Goal: Complete application form: Complete application form

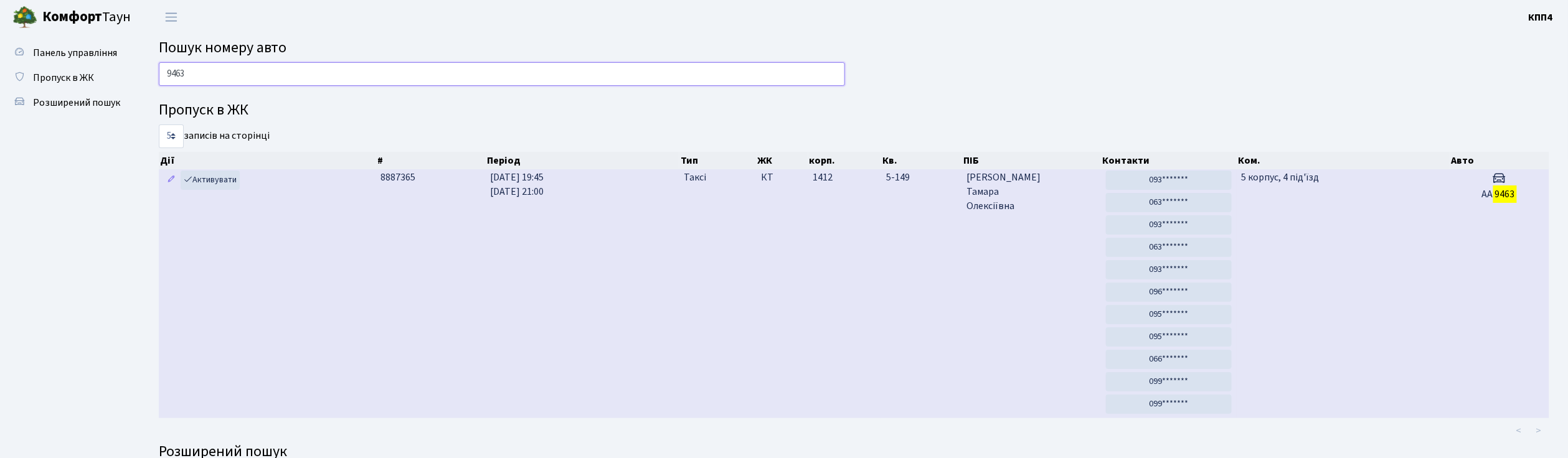
type input "9463"
click at [1051, 202] on span "Денисова Тамара Олексіївна" at bounding box center [1031, 191] width 129 height 43
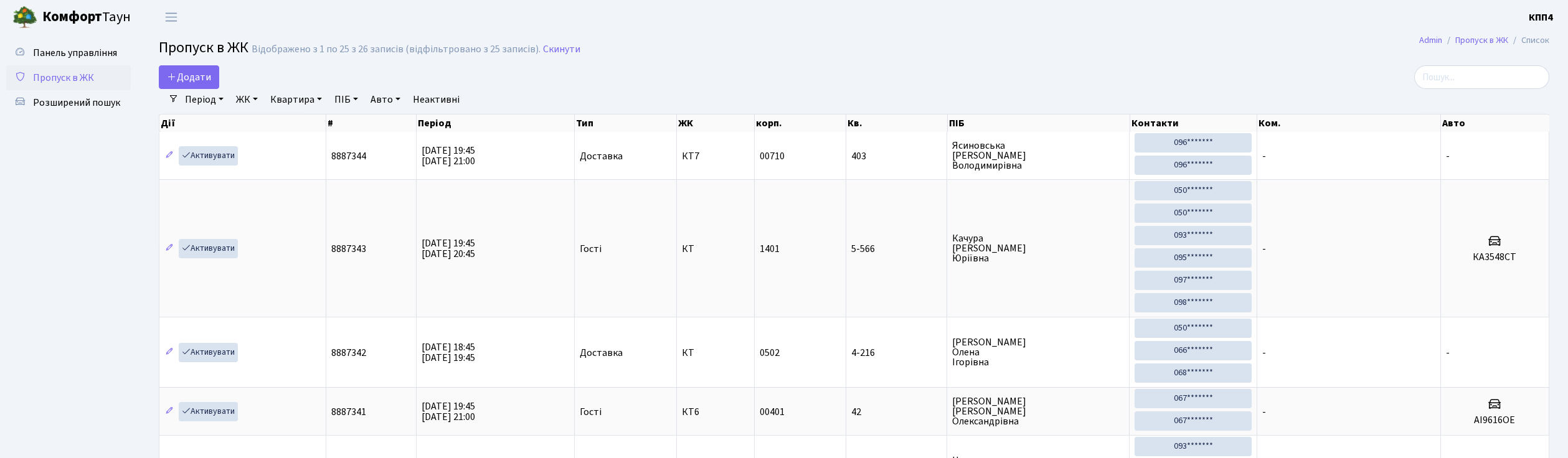
select select "25"
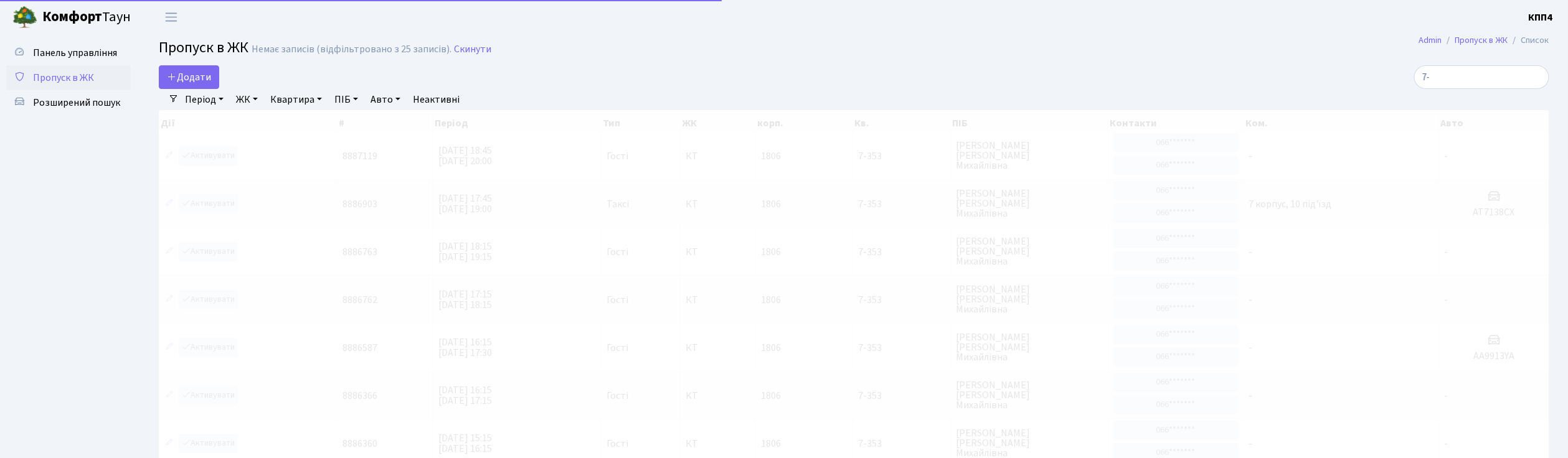
type input "7"
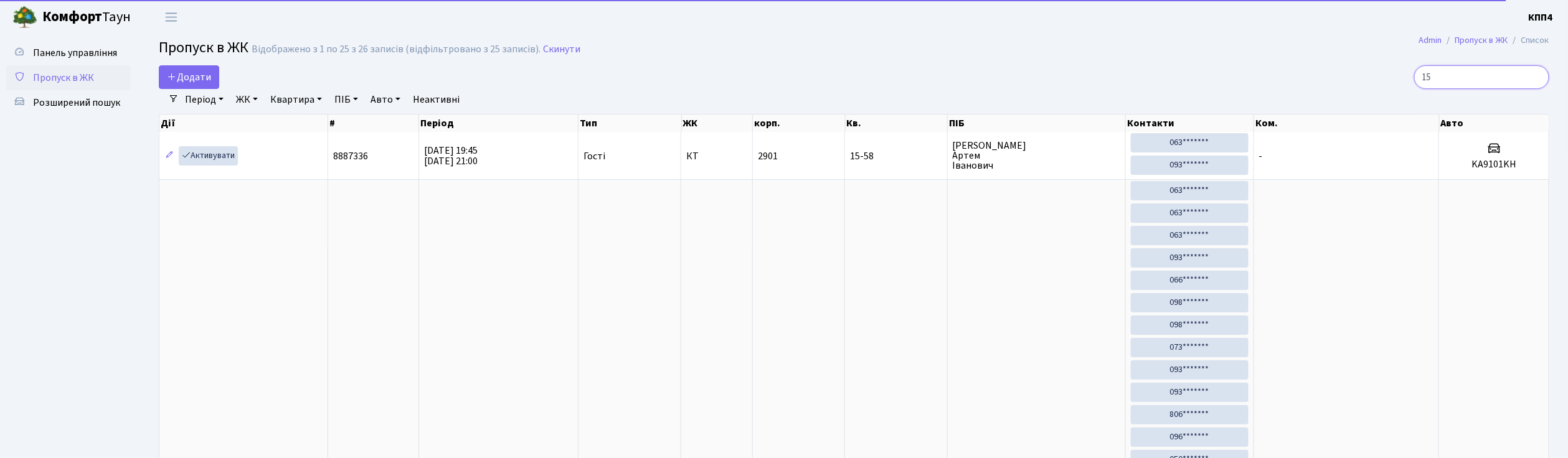
type input "1"
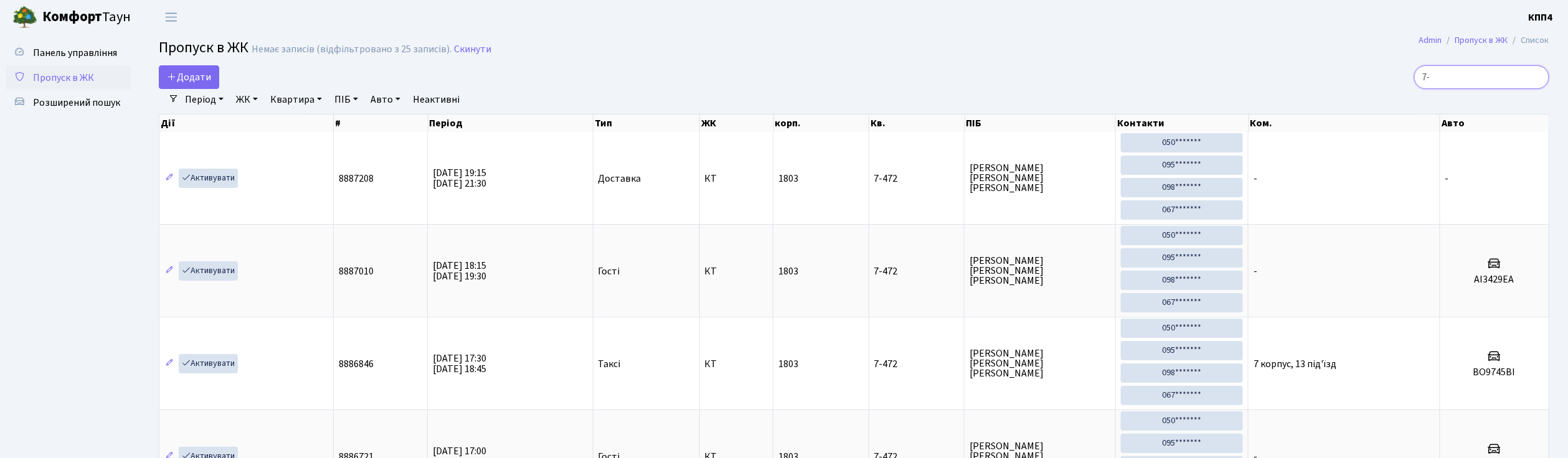
type input "7"
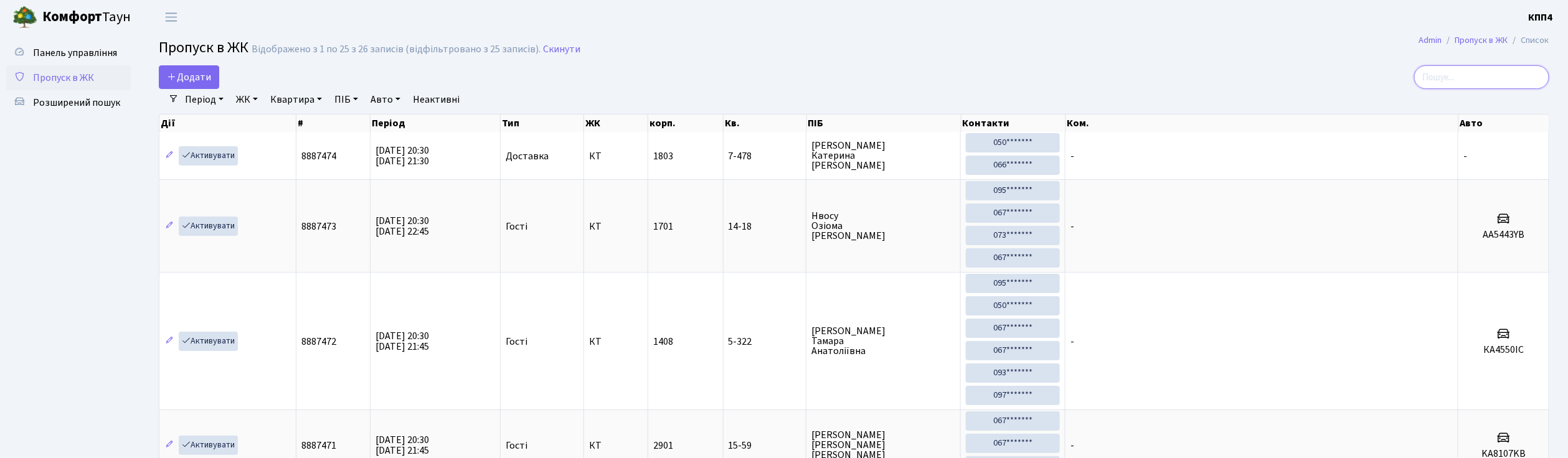
click at [1492, 81] on input "search" at bounding box center [1481, 78] width 135 height 24
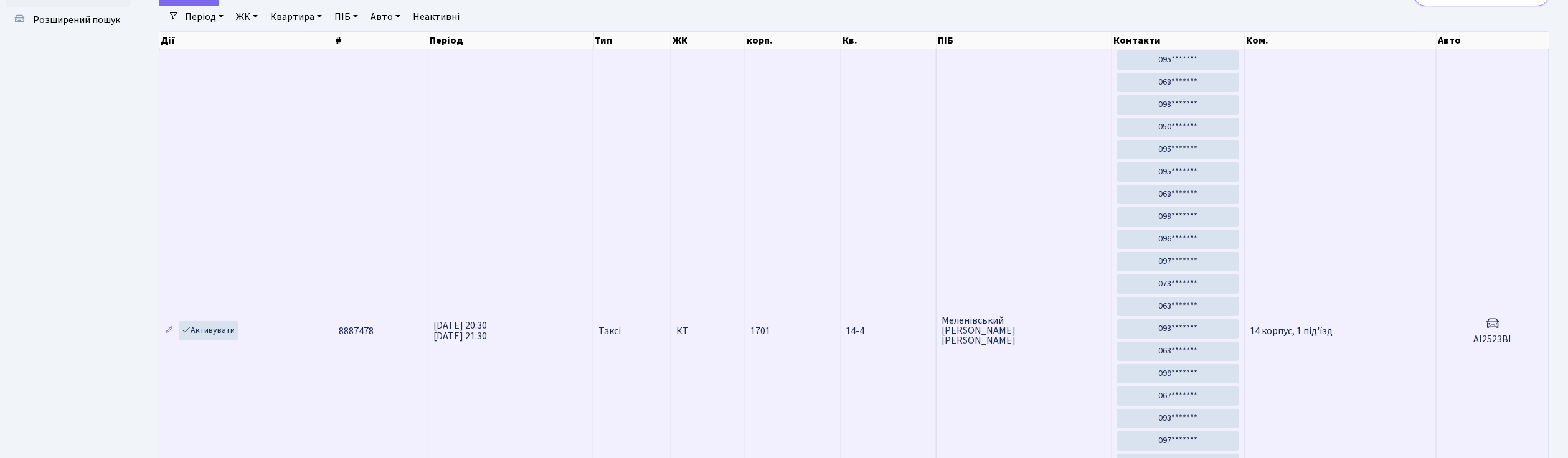
scroll to position [71, 0]
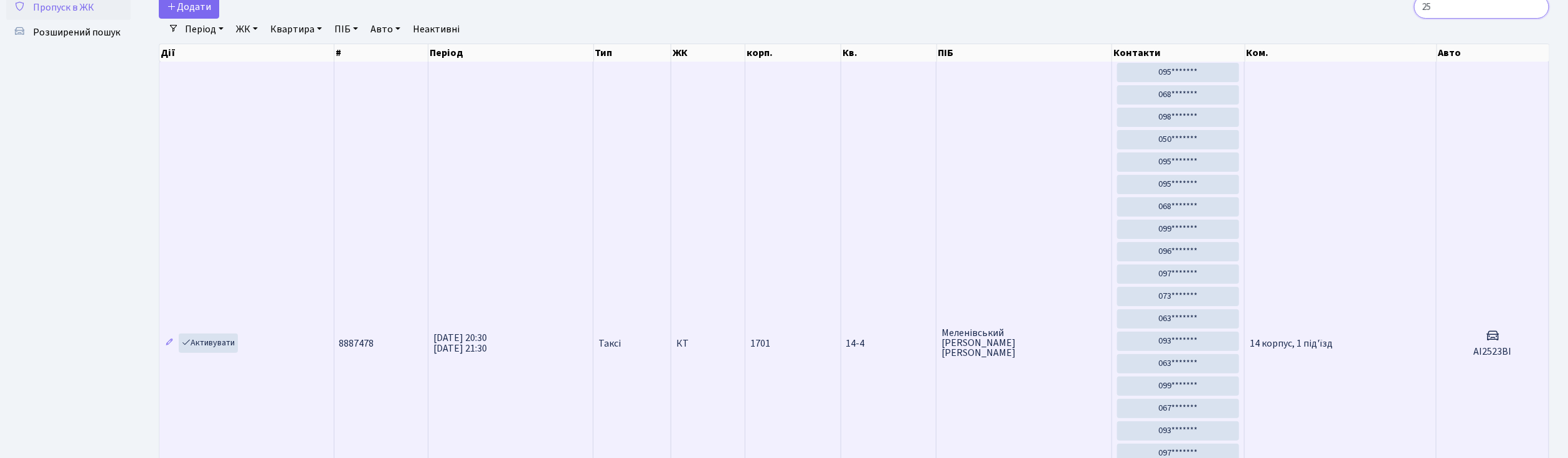
type input "2"
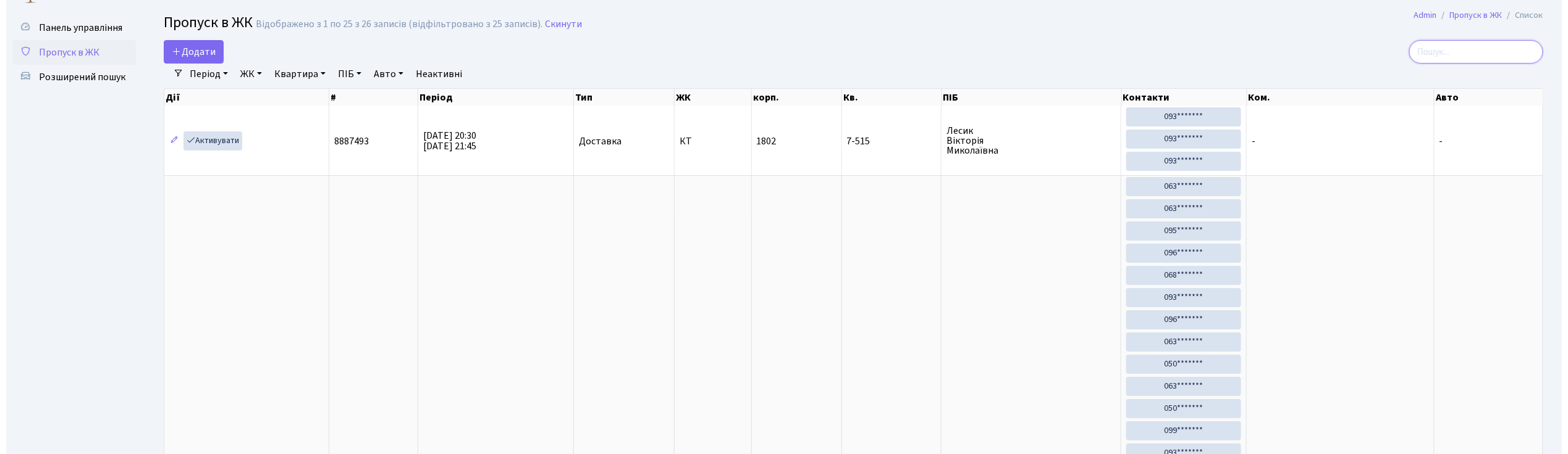
scroll to position [0, 0]
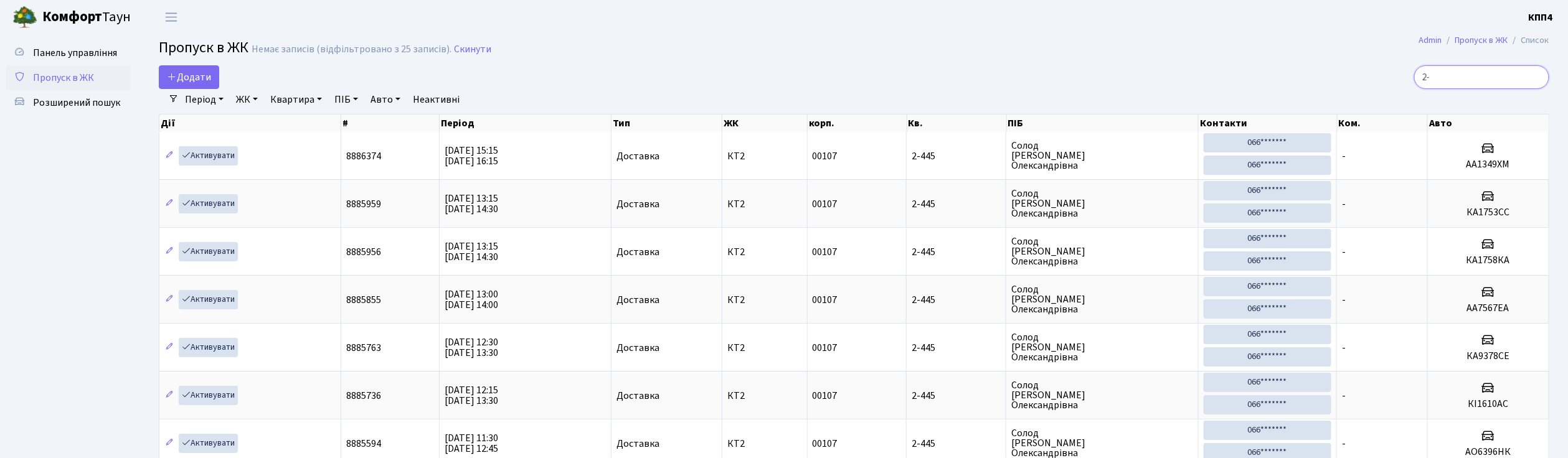
type input "2"
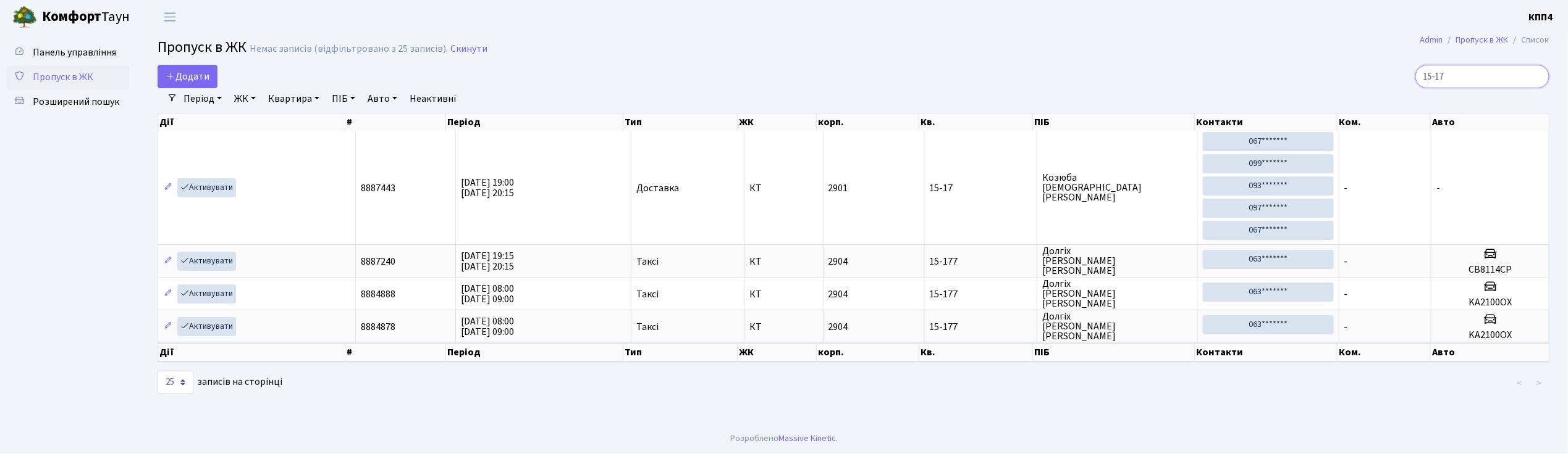
type input "15-17"
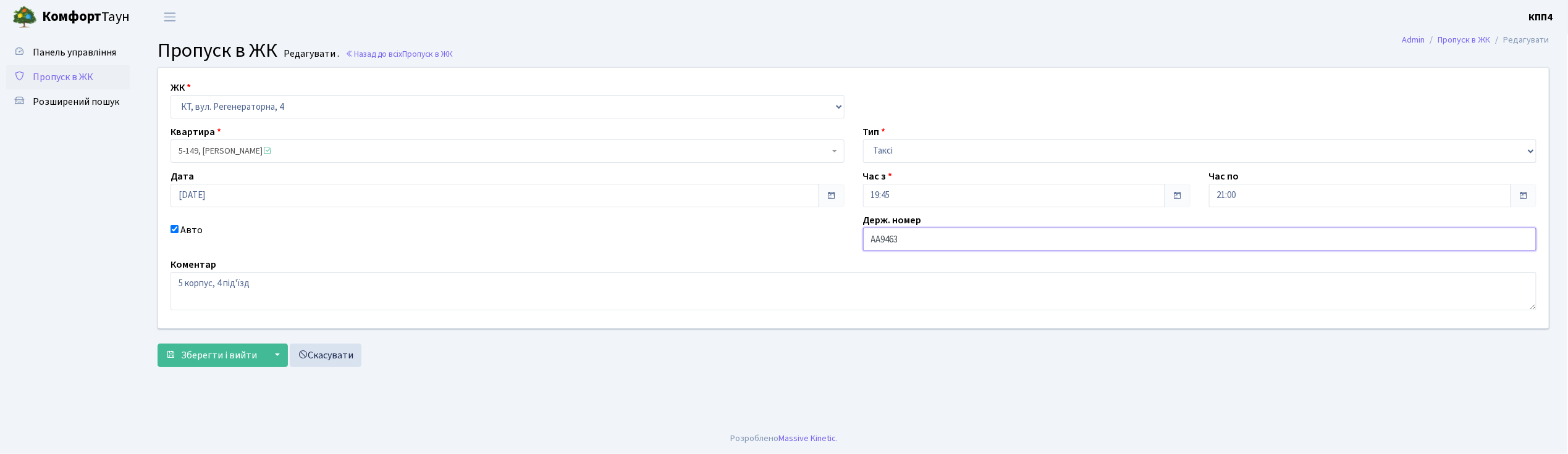
click at [918, 243] on input "АА9463" at bounding box center [1200, 240] width 674 height 24
type input "АА9463YC"
click at [196, 359] on span "Зберегти і вийти" at bounding box center [218, 355] width 76 height 14
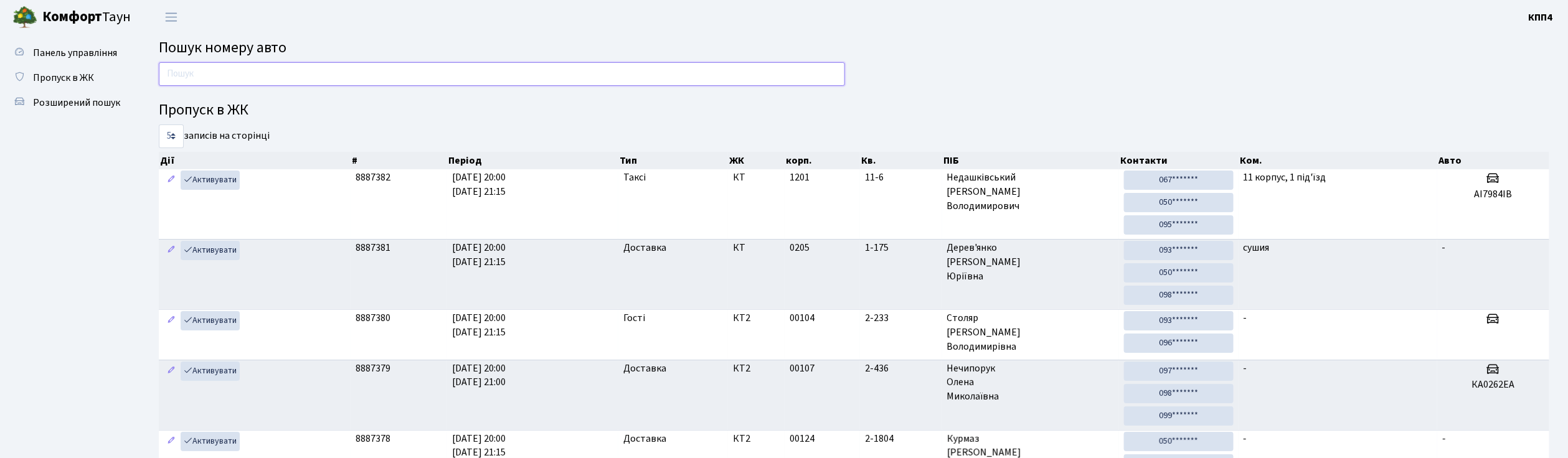
click at [182, 75] on input "text" at bounding box center [501, 75] width 686 height 24
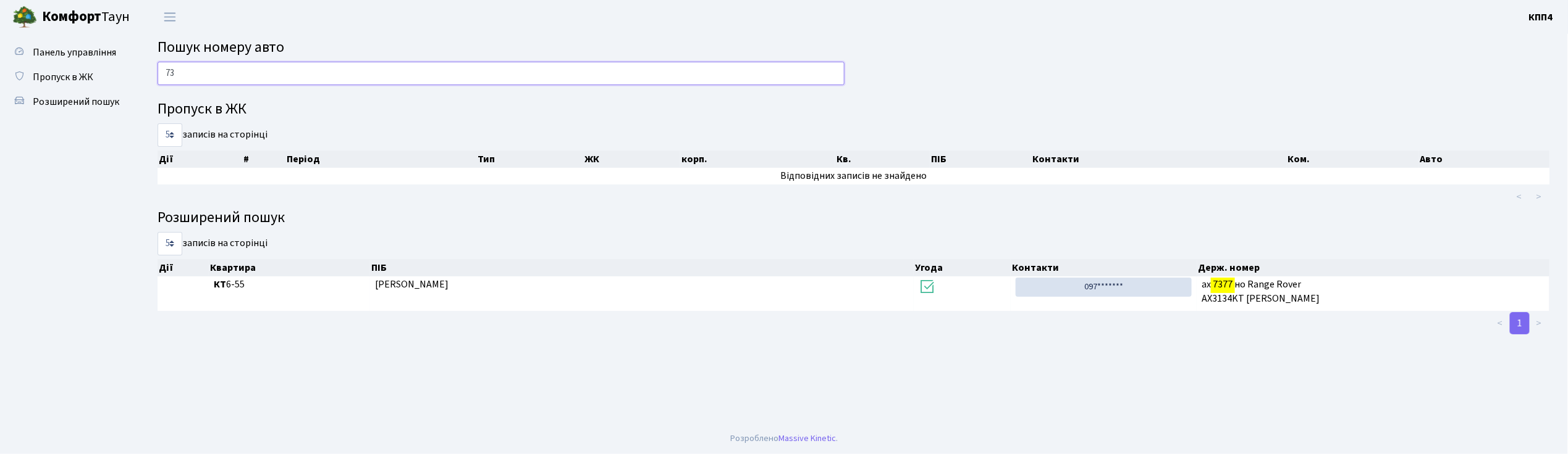
type input "7"
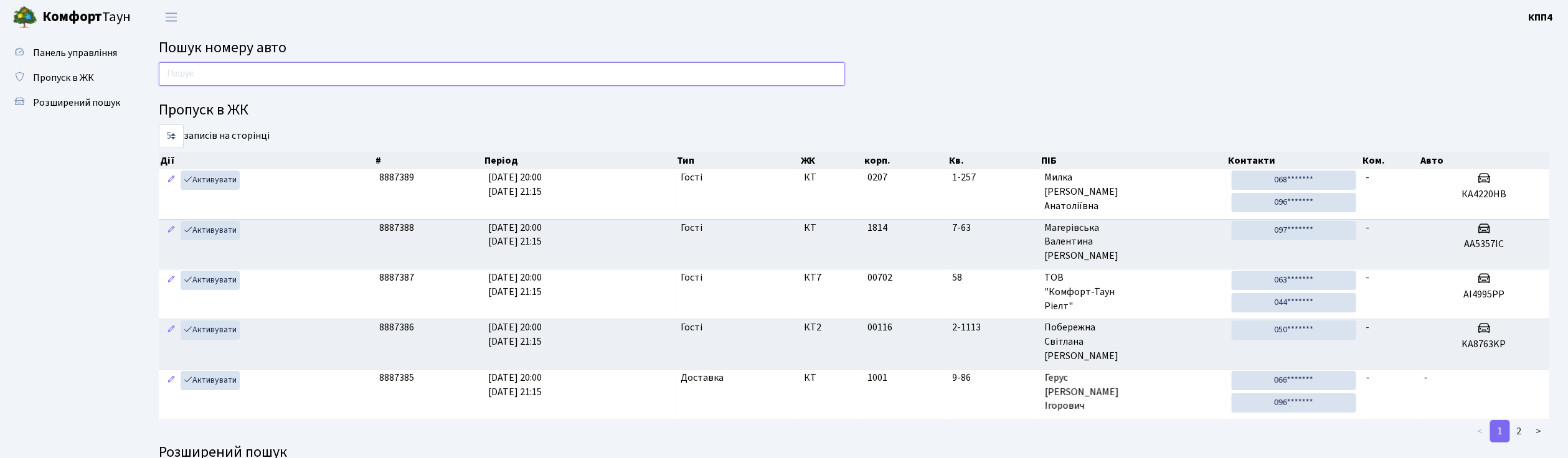
click at [317, 69] on input "text" at bounding box center [501, 75] width 686 height 24
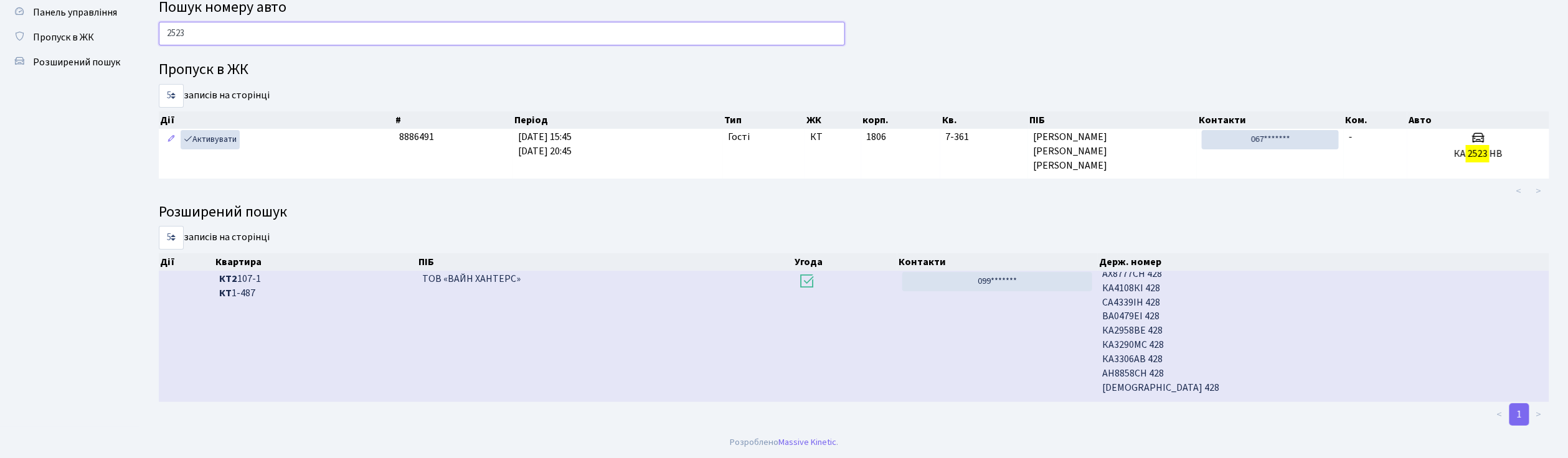
scroll to position [985, 0]
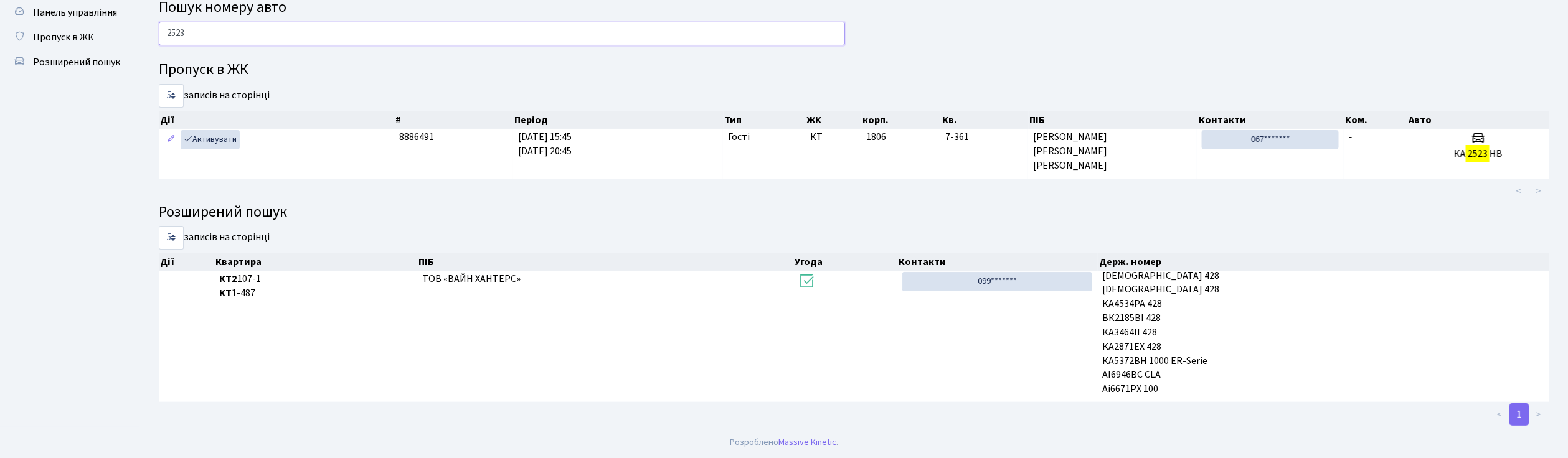
drag, startPoint x: 290, startPoint y: 41, endPoint x: 297, endPoint y: 8, distance: 33.7
click at [290, 40] on input "2523" at bounding box center [501, 34] width 686 height 24
type input "2"
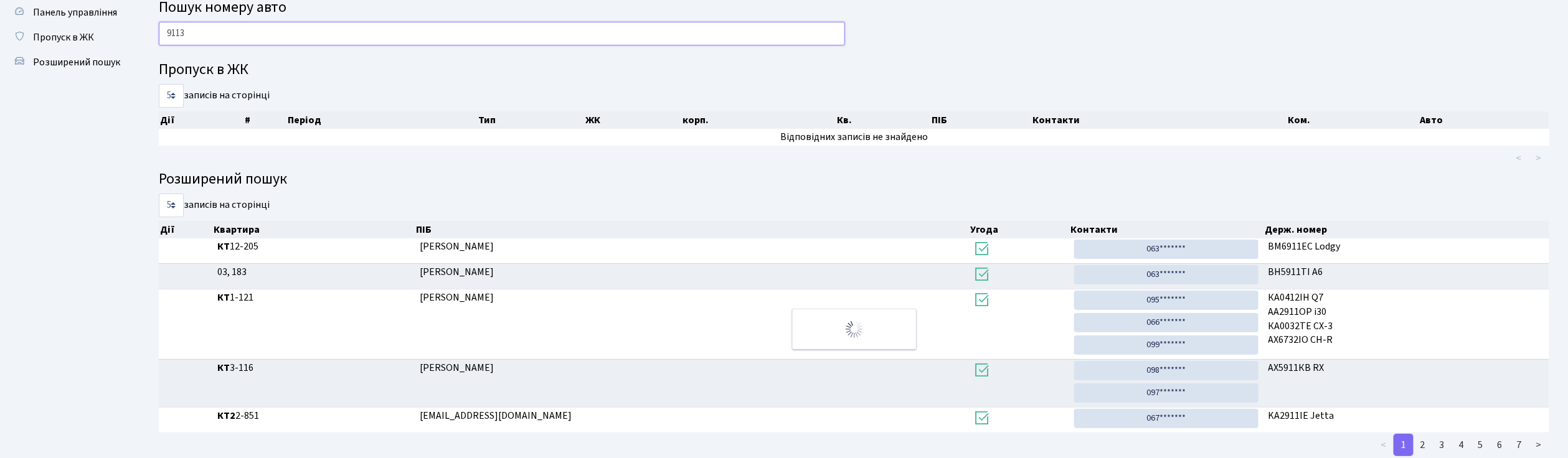
scroll to position [0, 0]
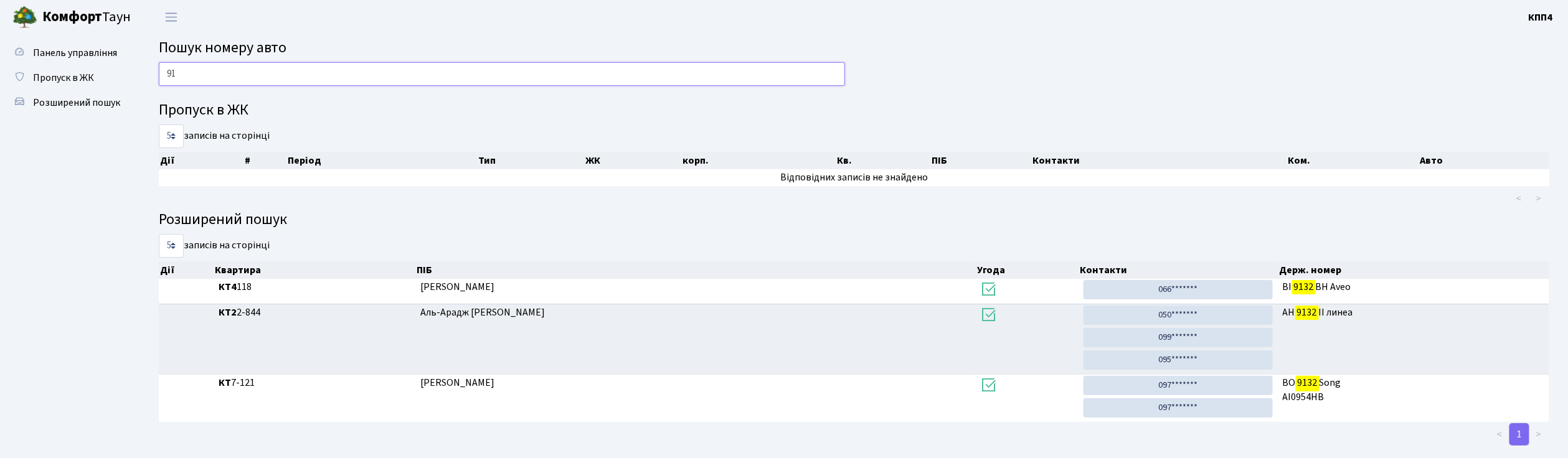
type input "9"
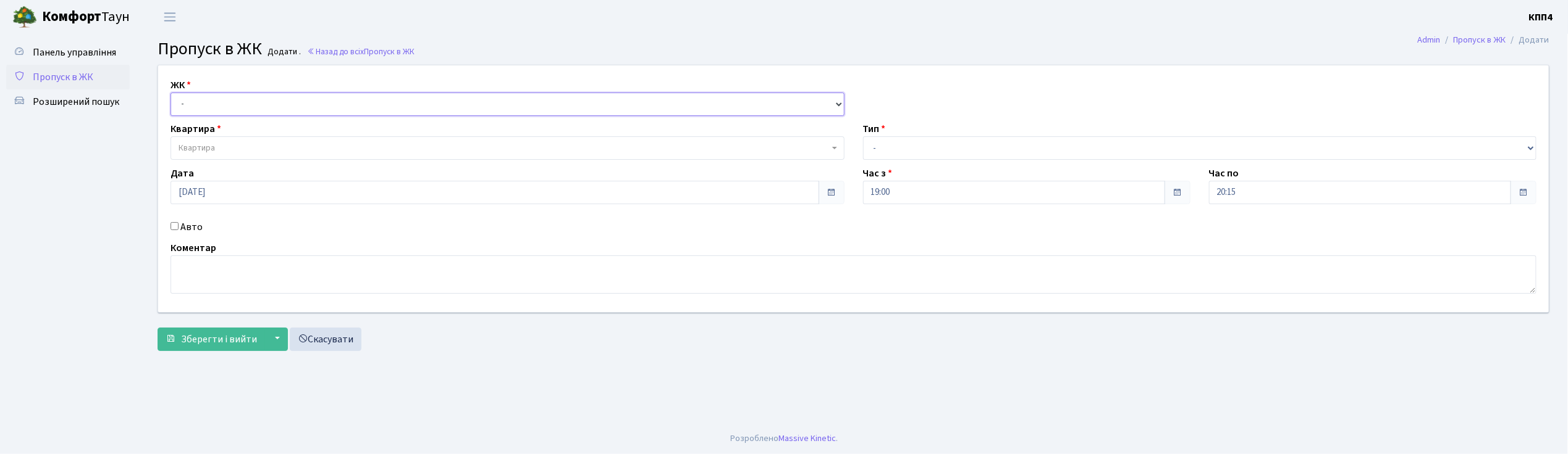
click at [260, 109] on select "- КТ, вул. Регенераторна, 4 КТ2, просп. [STREET_ADDRESS] [STREET_ADDRESS] [PERS…" at bounding box center [508, 105] width 674 height 24
select select "271"
click at [171, 93] on select "- КТ, вул. Регенераторна, 4 КТ2, просп. [STREET_ADDRESS] [STREET_ADDRESS] [PERS…" at bounding box center [508, 105] width 674 height 24
select select
click at [253, 149] on span "Квартира" at bounding box center [504, 148] width 651 height 13
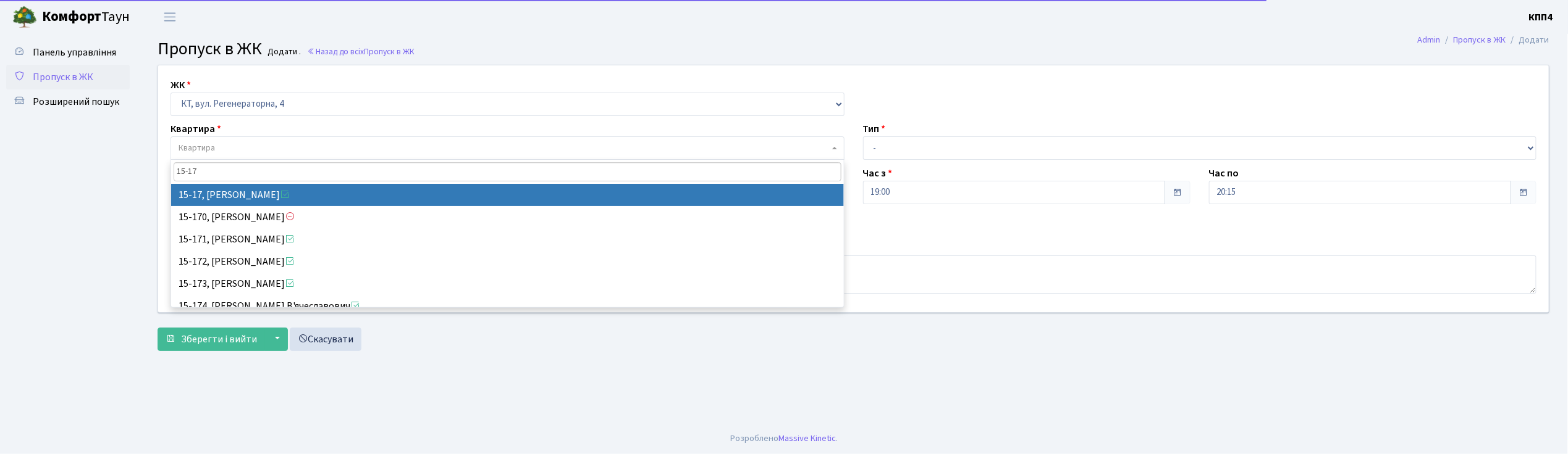
type input "15-17"
select select "8792"
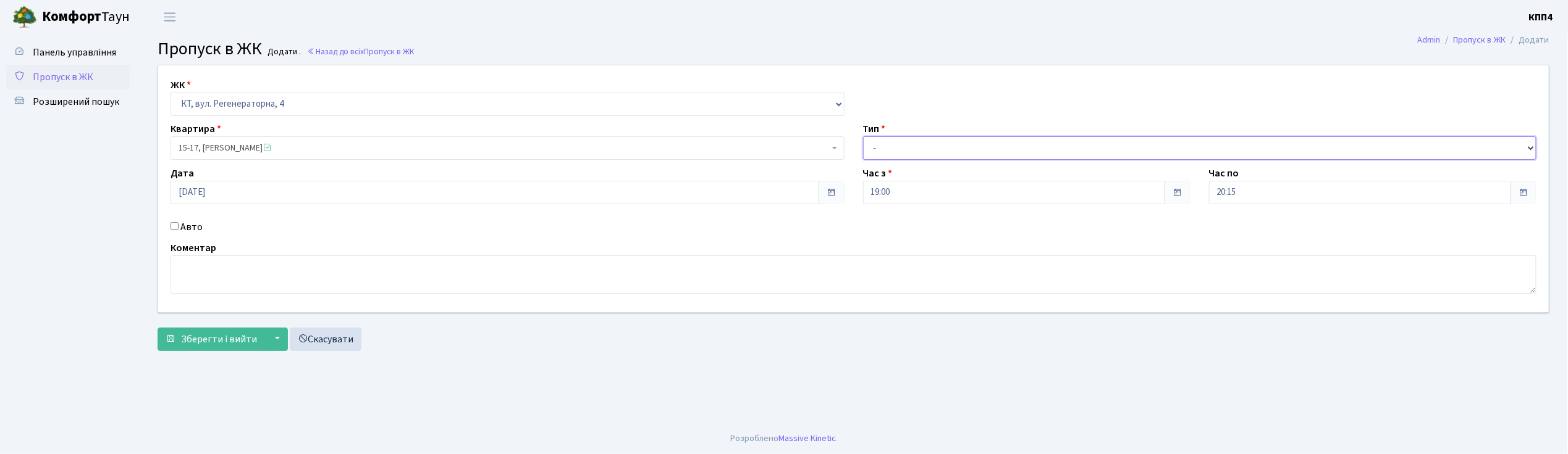
click at [997, 144] on select "- Доставка Таксі Гості Сервіс" at bounding box center [1200, 148] width 674 height 24
select select "1"
click at [864, 136] on select "- Доставка Таксі Гості Сервіс" at bounding box center [1200, 148] width 674 height 24
click at [250, 344] on span "Зберегти і вийти" at bounding box center [218, 340] width 76 height 14
click at [172, 227] on input "Авто" at bounding box center [175, 226] width 8 height 8
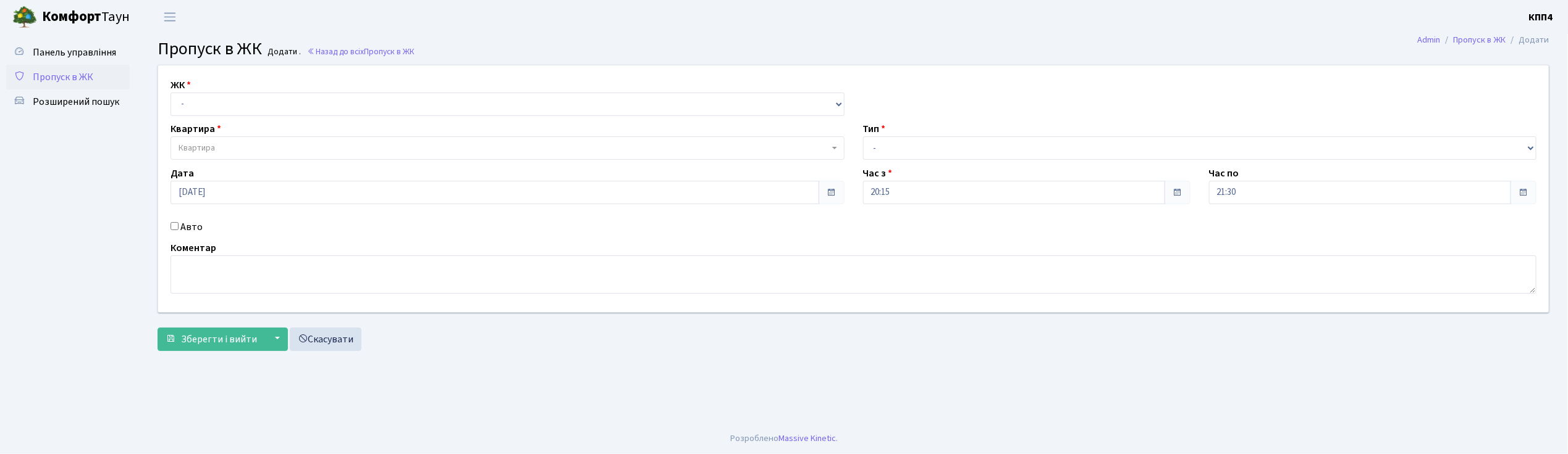
checkbox input "true"
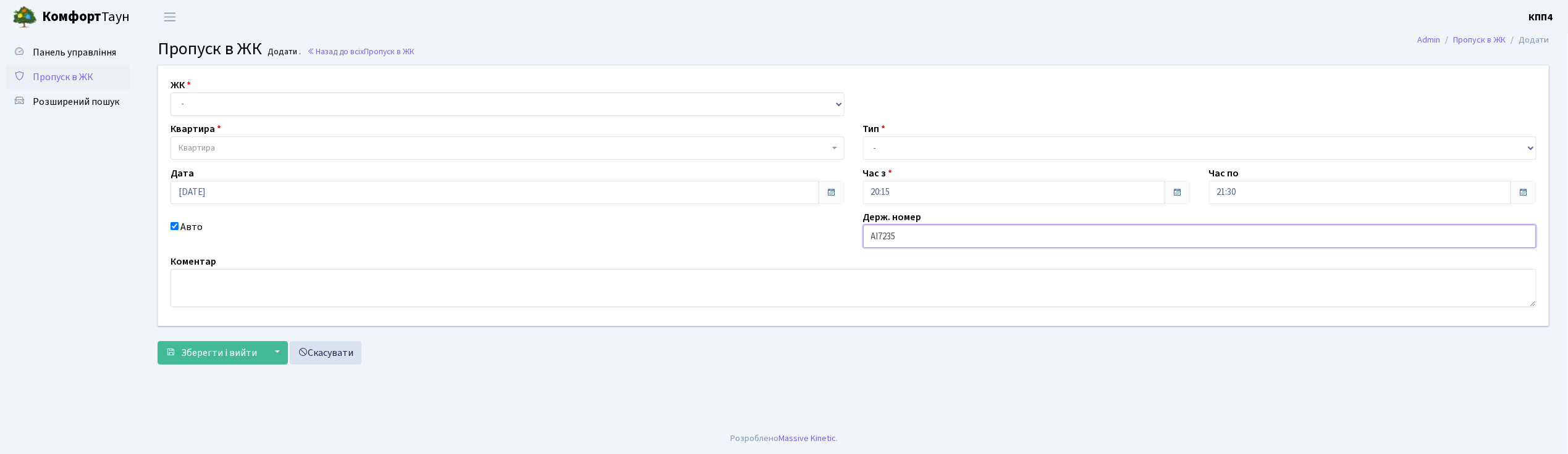
type input "АІ7235ТА"
click at [920, 153] on select "- Доставка Таксі Гості Сервіс" at bounding box center [1200, 148] width 674 height 24
select select "3"
click at [864, 136] on select "- Доставка Таксі Гості Сервіс" at bounding box center [1200, 148] width 674 height 24
click at [270, 105] on select "- КТ, вул. Регенераторна, 4 КТ2, просп. Соборності, 17 КТ3, вул. Березнева, 16 …" at bounding box center [508, 105] width 674 height 24
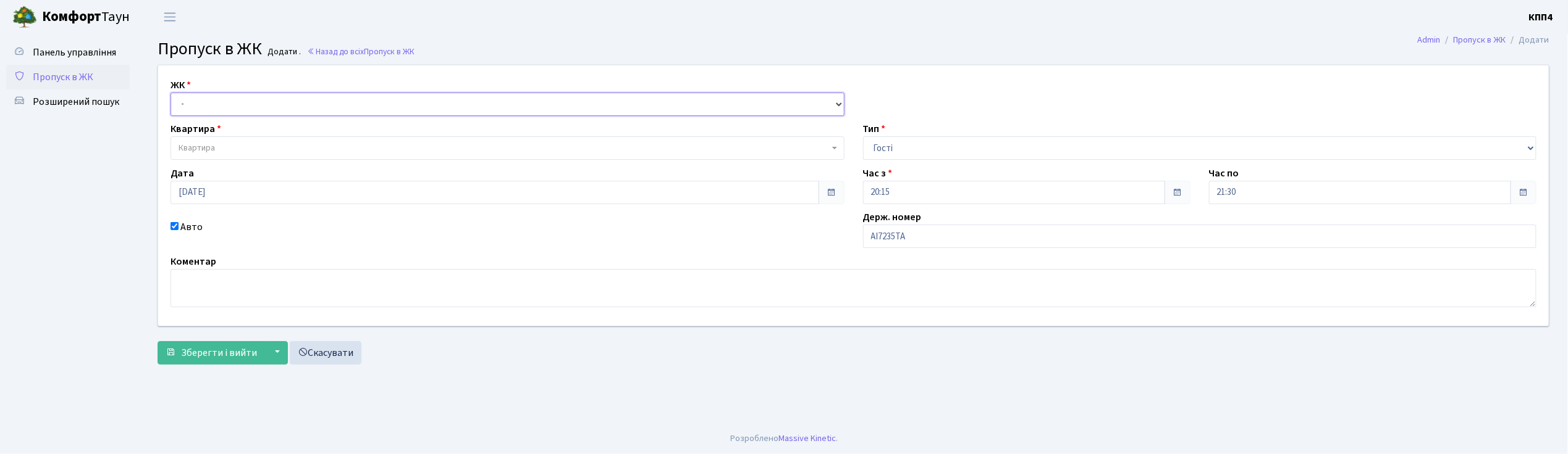
select select "271"
click at [171, 93] on select "- КТ, вул. Регенераторна, 4 КТ2, просп. Соборності, 17 КТ3, вул. Березнева, 16 …" at bounding box center [508, 105] width 674 height 24
select select
click at [275, 152] on span "Квартира" at bounding box center [504, 148] width 651 height 13
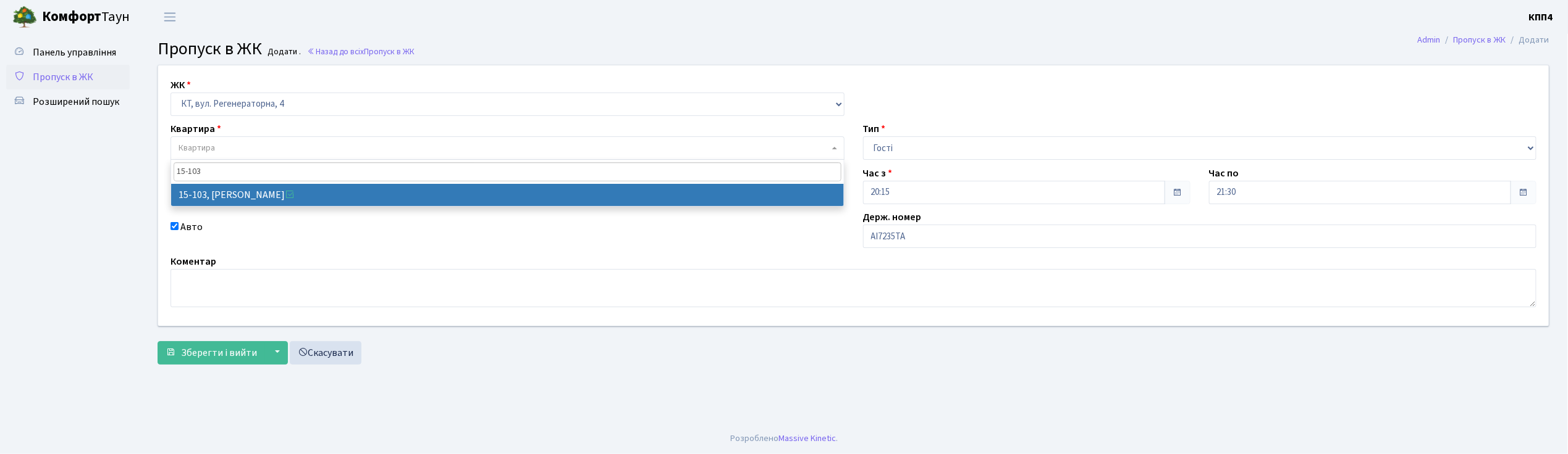
type input "15-103"
select select "8878"
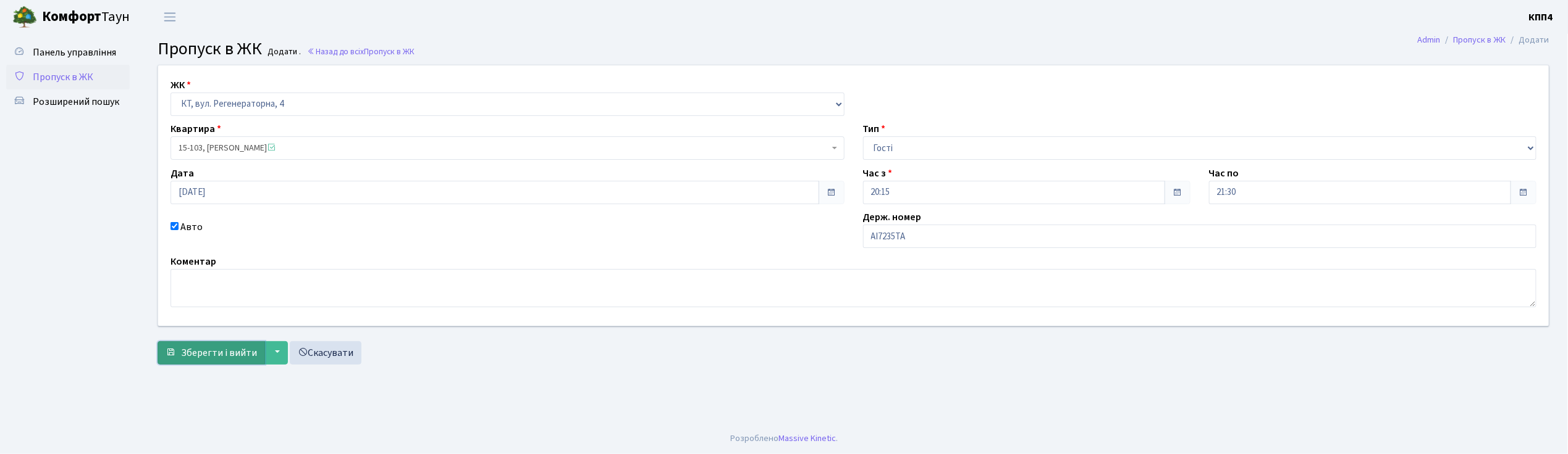
drag, startPoint x: 206, startPoint y: 355, endPoint x: 222, endPoint y: 346, distance: 18.4
click at [207, 353] on span "Зберегти і вийти" at bounding box center [218, 353] width 76 height 14
